Goal: Task Accomplishment & Management: Manage account settings

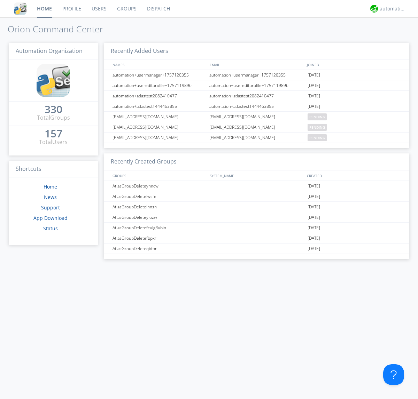
click at [126, 9] on link "Groups" at bounding box center [127, 8] width 30 height 17
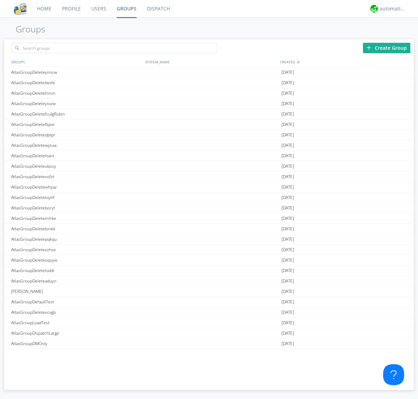
click at [386, 48] on div "Create Group" at bounding box center [386, 48] width 47 height 10
click at [126, 9] on link "Groups" at bounding box center [126, 8] width 30 height 17
type input "AtlasGroupDeletealyqs"
click at [76, 72] on div "AtlasGroupDeletealyqs" at bounding box center [76, 72] width 134 height 10
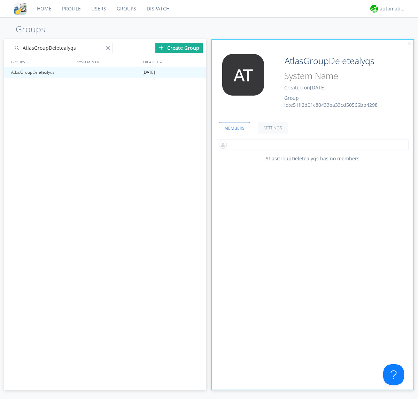
click at [312, 144] on input "text" at bounding box center [313, 145] width 192 height 10
type input "automation+atlas0005"
click at [311, 144] on input "text" at bounding box center [313, 145] width 192 height 10
type input "automation+atlas0004"
click at [311, 144] on input "text" at bounding box center [313, 145] width 192 height 10
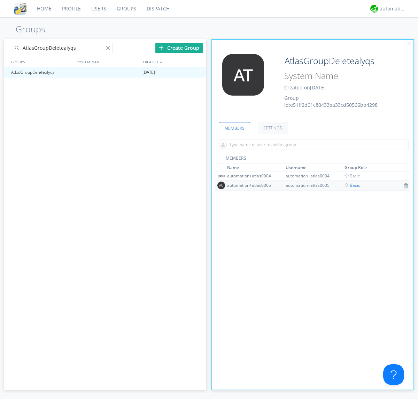
click at [350, 185] on span "Basic" at bounding box center [352, 185] width 16 height 6
click at [311, 144] on input "text" at bounding box center [313, 145] width 192 height 10
click at [350, 176] on span "Basic" at bounding box center [352, 176] width 16 height 6
click at [197, 72] on div at bounding box center [197, 73] width 7 height 6
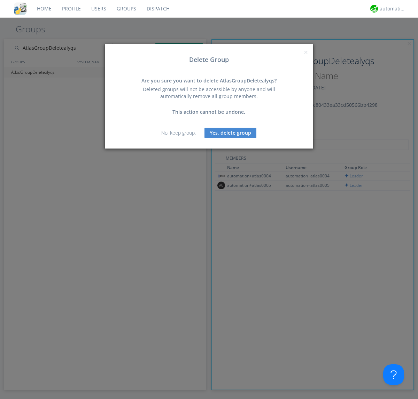
click at [230, 133] on button "Yes, delete group" at bounding box center [230, 133] width 52 height 10
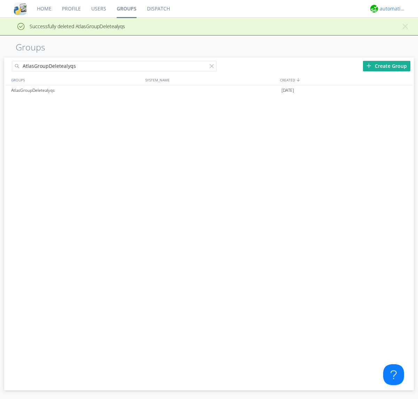
click at [391, 9] on div "automation+atlas" at bounding box center [392, 8] width 26 height 7
